Goal: Information Seeking & Learning: Learn about a topic

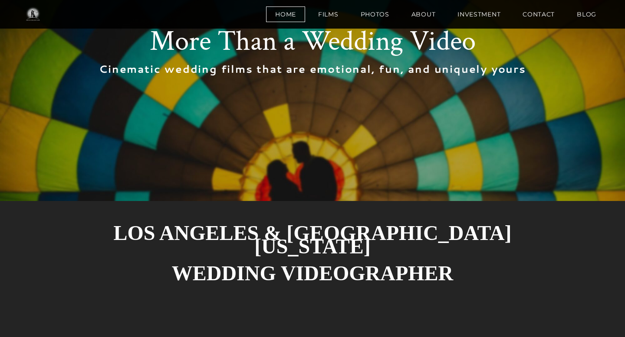
scroll to position [121, 0]
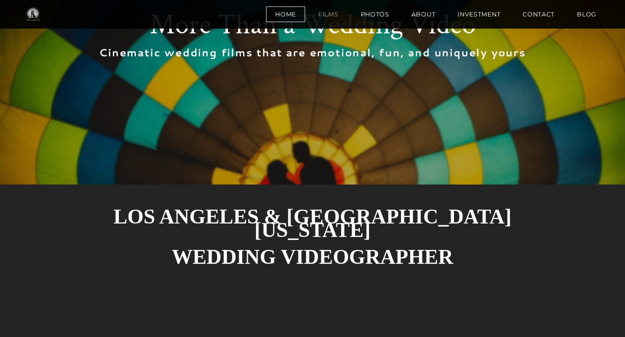
click at [334, 10] on link "Films" at bounding box center [328, 15] width 39 height 16
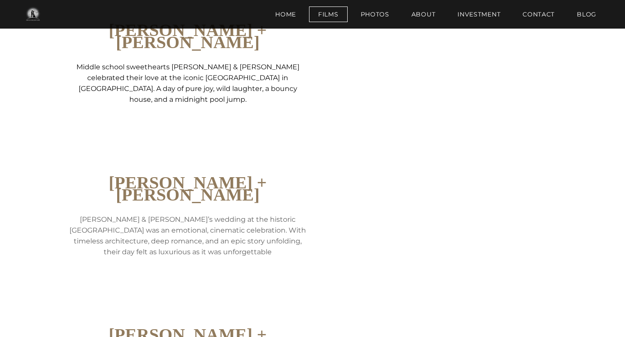
scroll to position [130, 0]
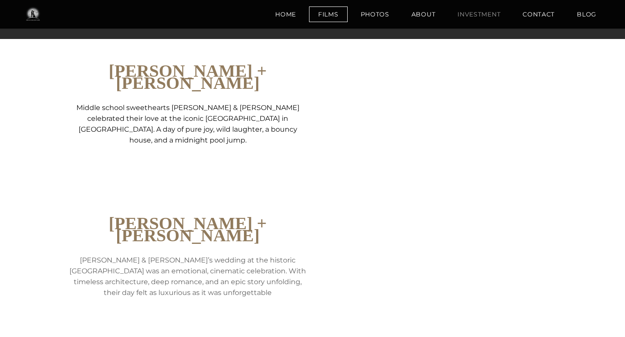
click at [481, 15] on link "Investment" at bounding box center [478, 15] width 61 height 16
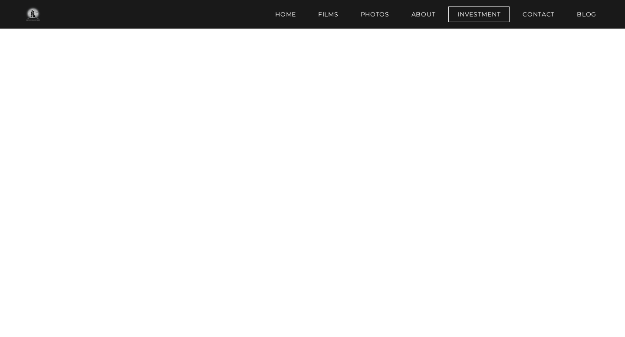
scroll to position [1459, 0]
